Goal: Information Seeking & Learning: Learn about a topic

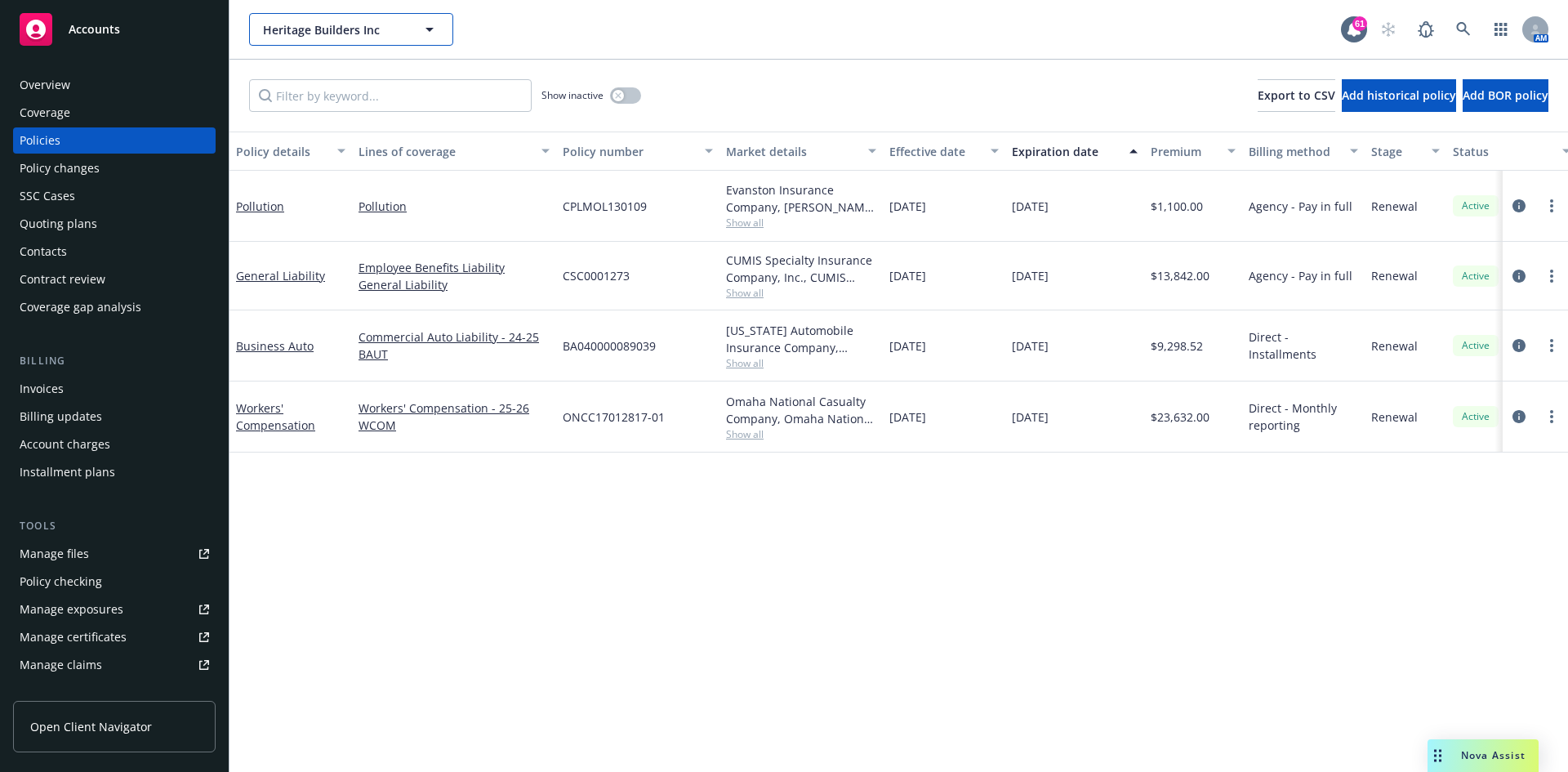
click at [368, 26] on span "Heritage Builders Inc" at bounding box center [333, 29] width 141 height 17
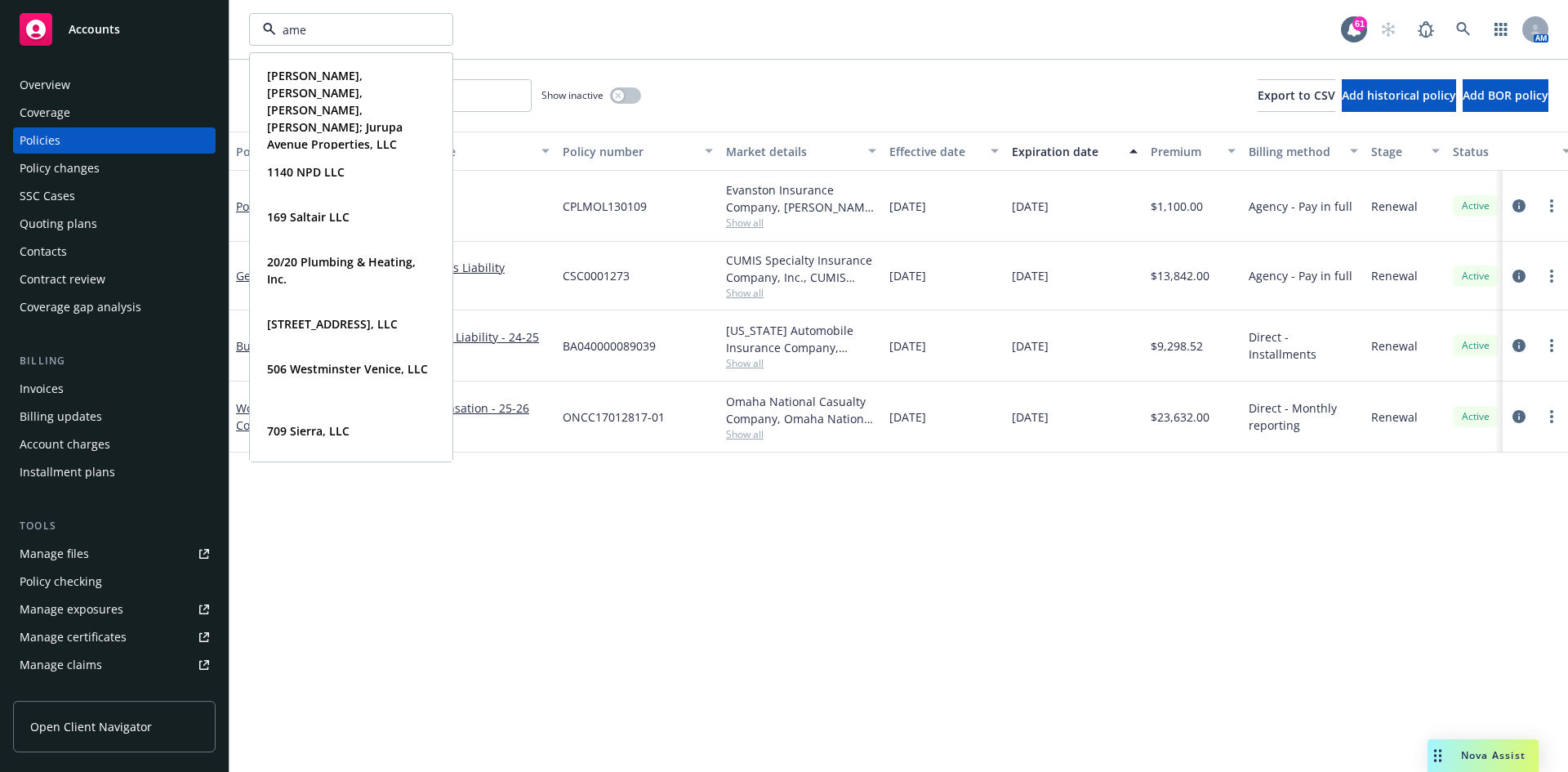
type input "amer"
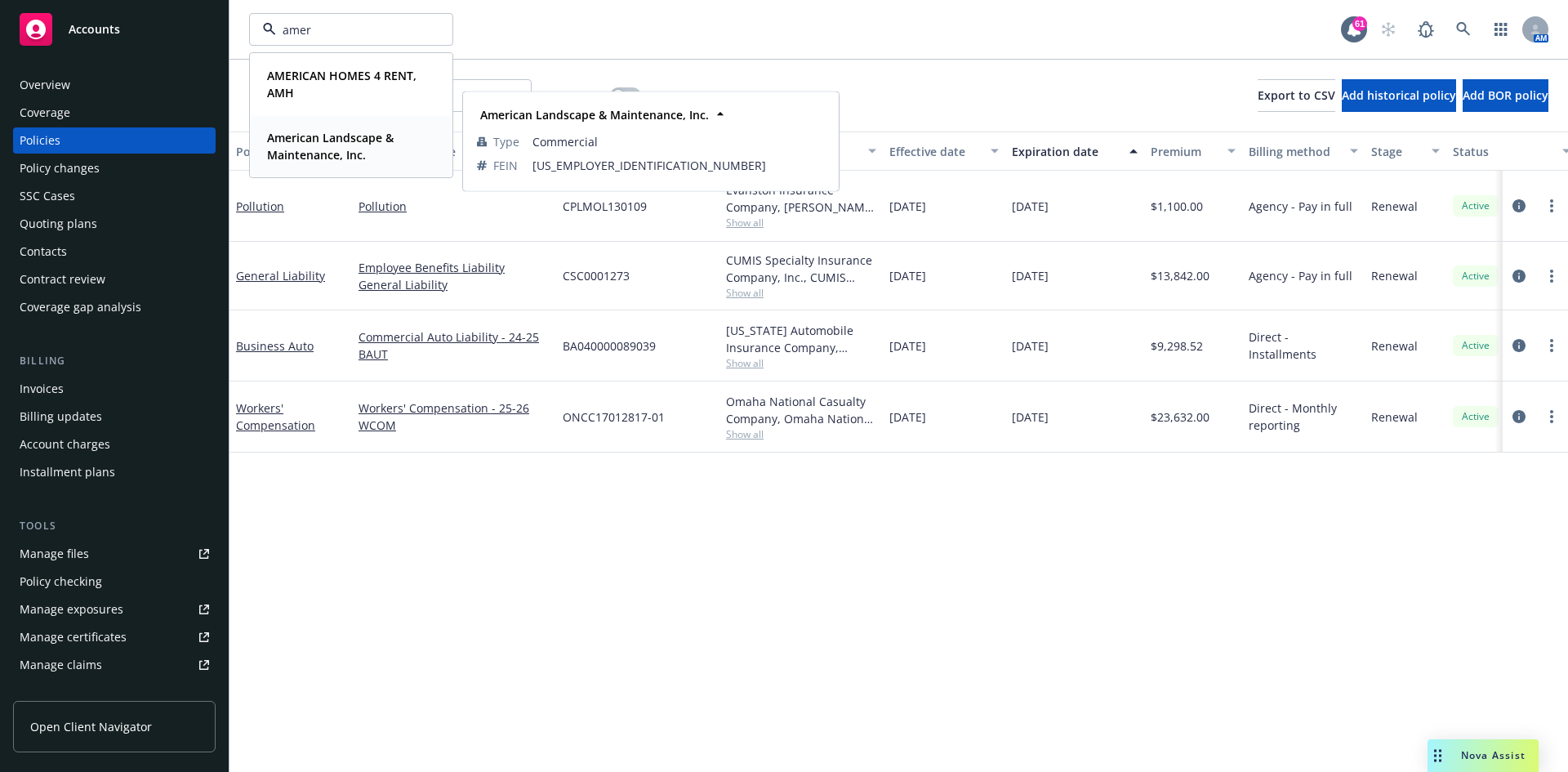
click at [339, 142] on strong "American Landscape & Maintenance, Inc." at bounding box center [330, 146] width 127 height 33
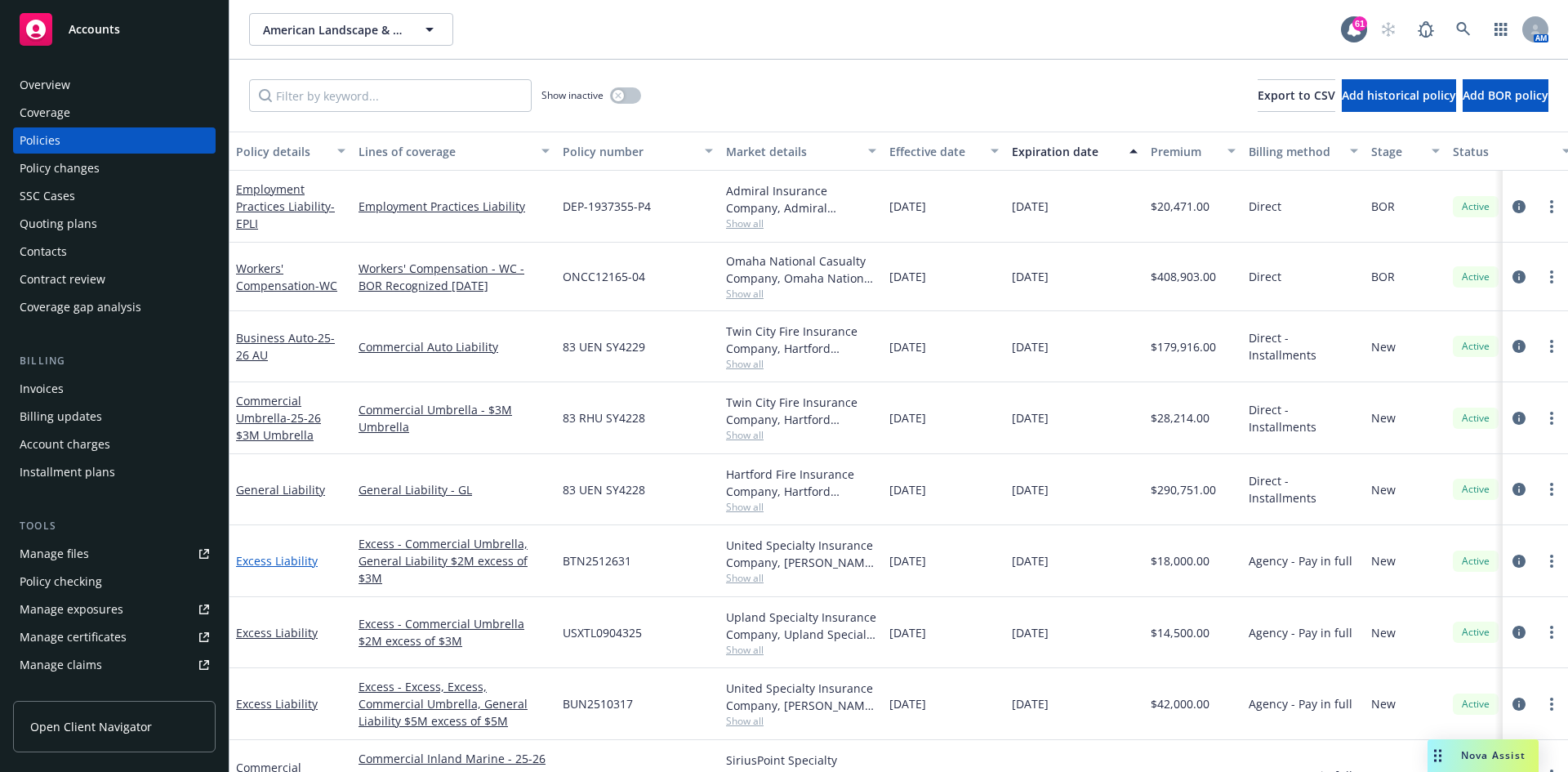
click at [291, 561] on link "Excess Liability" at bounding box center [277, 560] width 82 height 15
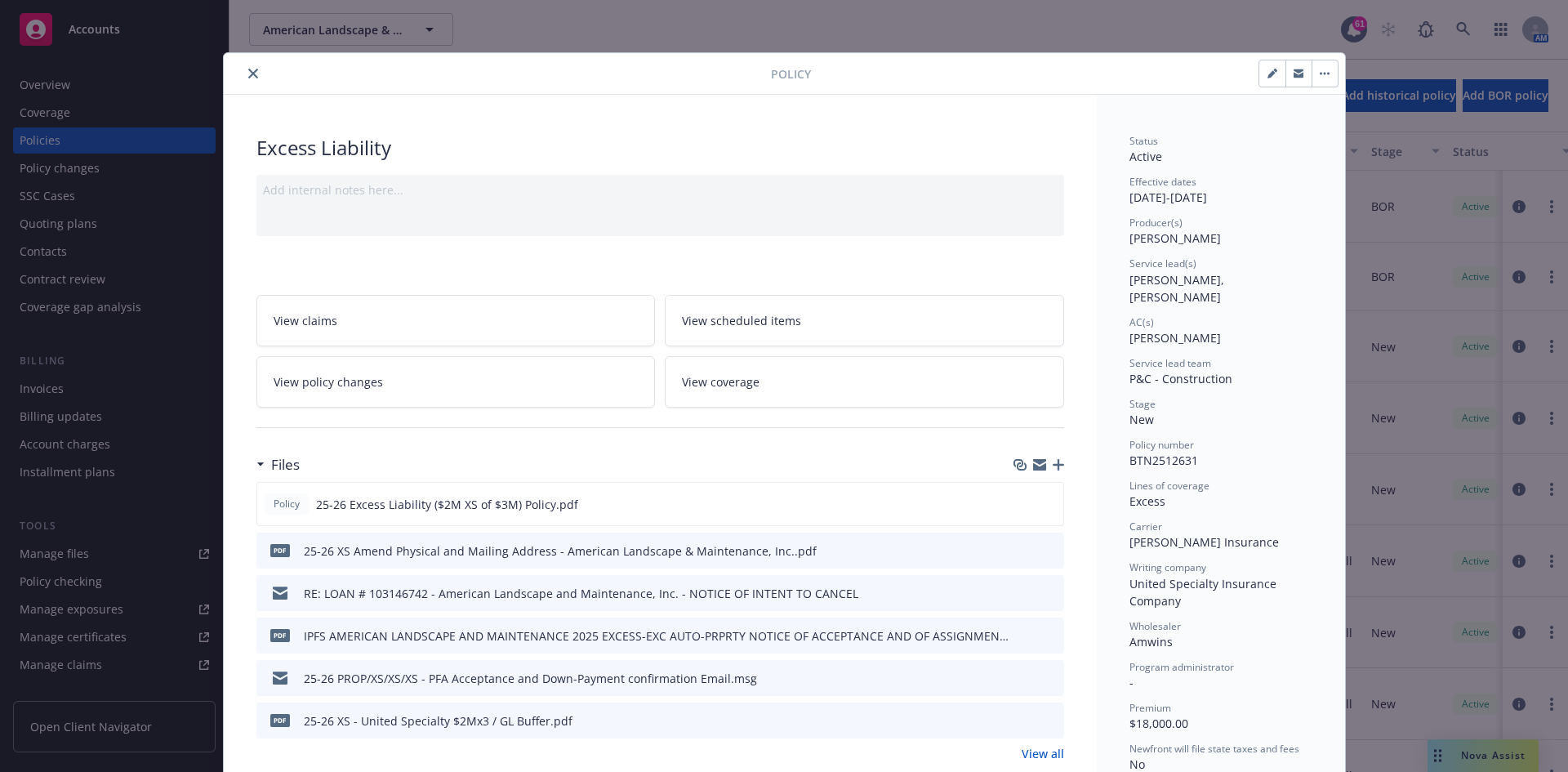
click at [249, 74] on icon "close" at bounding box center [253, 73] width 10 height 10
